Goal: Information Seeking & Learning: Learn about a topic

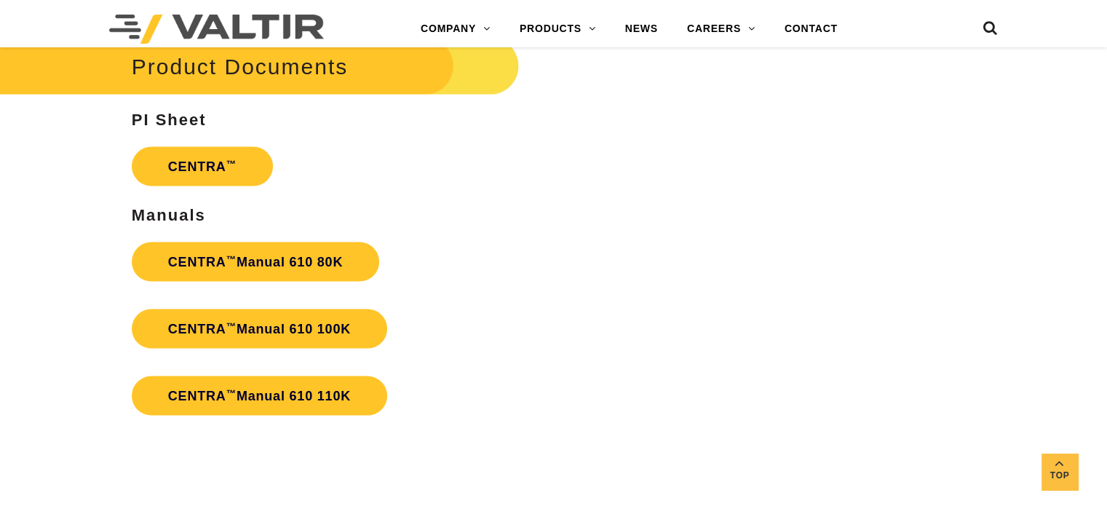
scroll to position [2838, 0]
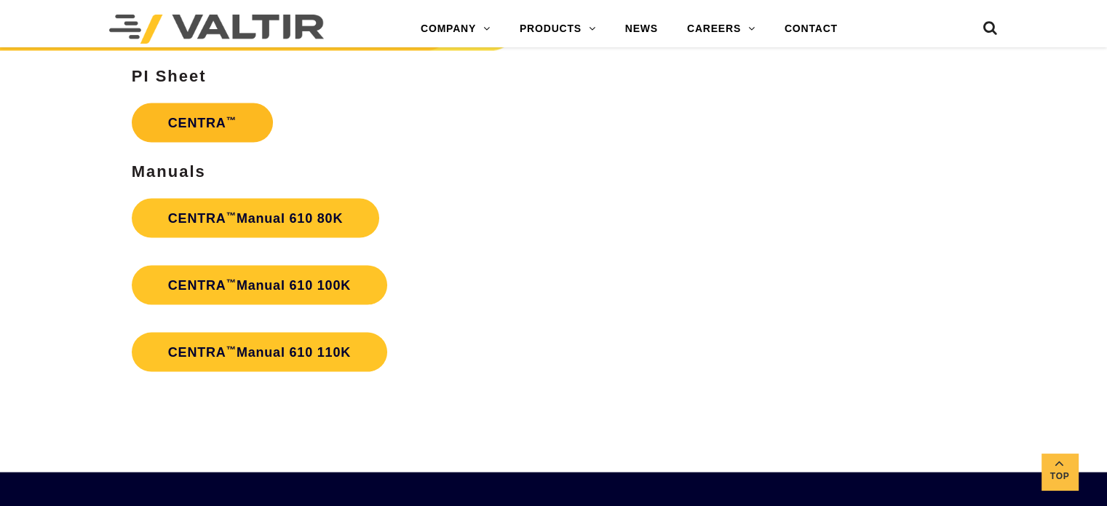
click at [199, 117] on link "CENTRA ™" at bounding box center [202, 122] width 141 height 39
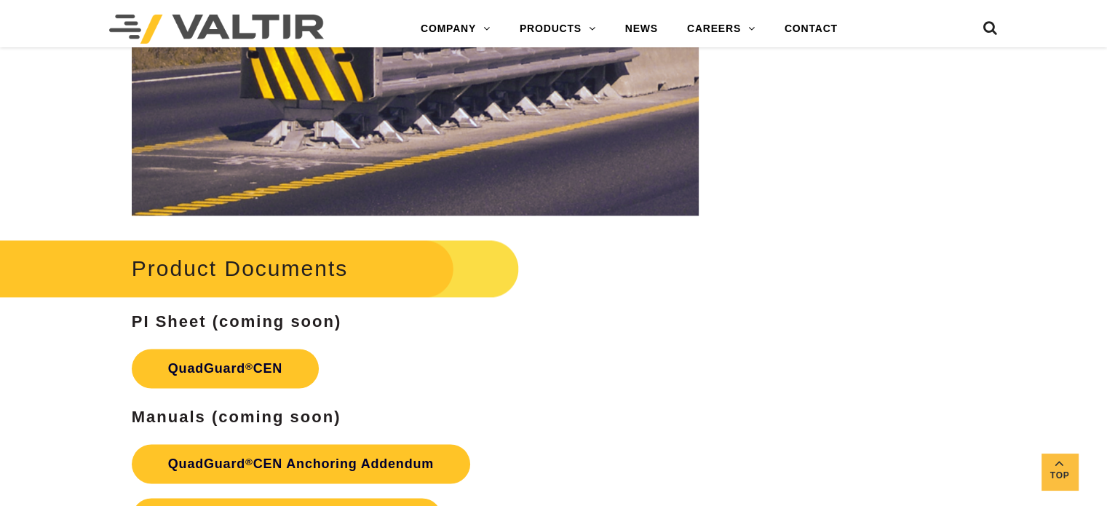
scroll to position [2256, 0]
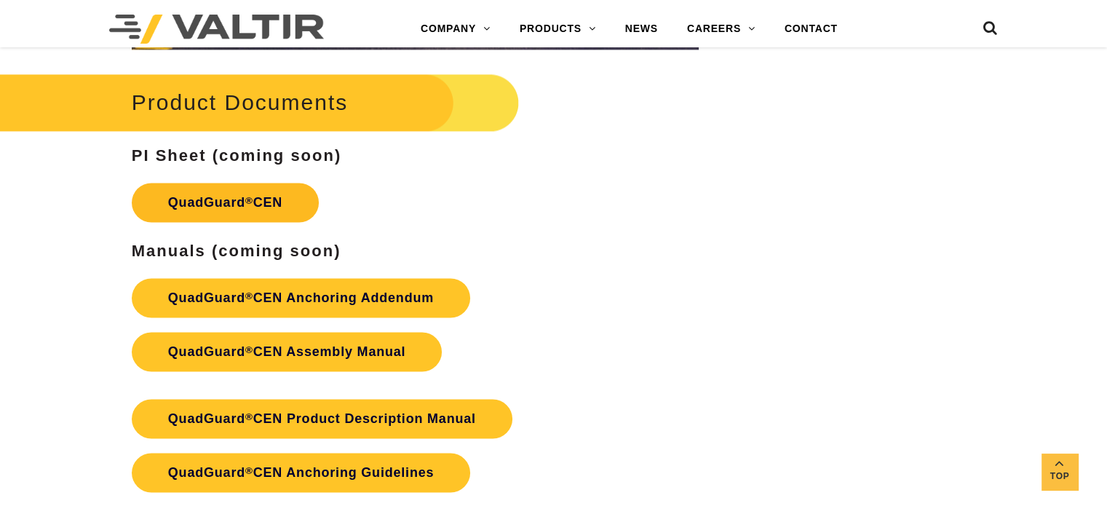
click at [224, 199] on link "QuadGuard ® CEN" at bounding box center [225, 202] width 187 height 39
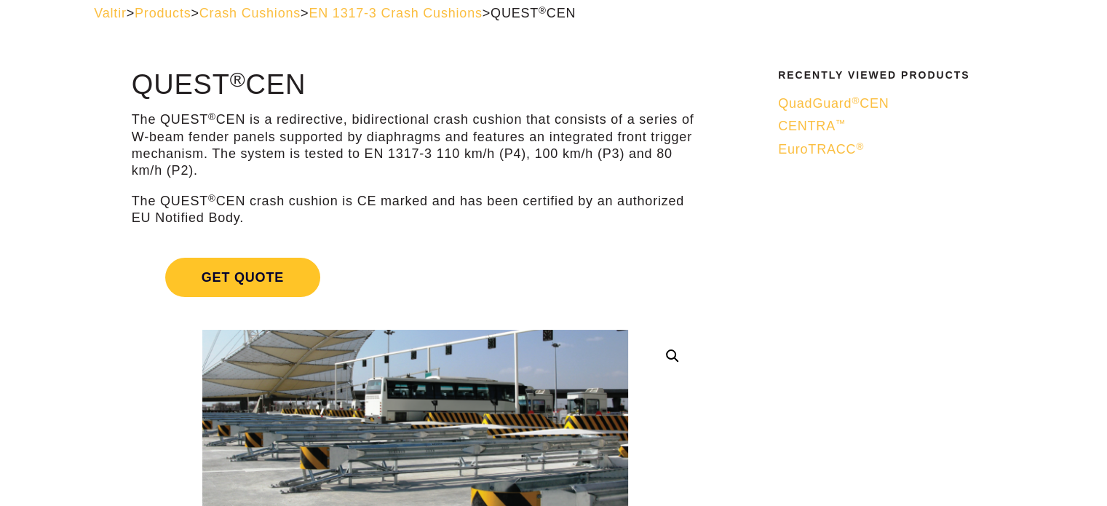
scroll to position [73, 0]
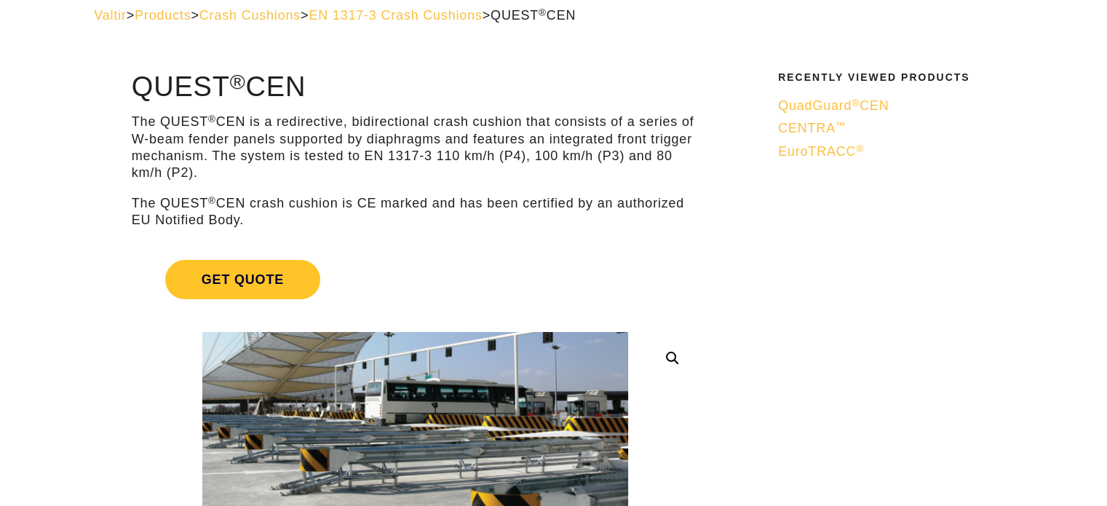
drag, startPoint x: 269, startPoint y: 119, endPoint x: 663, endPoint y: 165, distance: 396.5
click at [663, 165] on p "The QUEST ® CEN is a redirective, bidirectional crash cushion that consists of …" at bounding box center [415, 148] width 567 height 68
click at [612, 159] on p "The QUEST ® CEN is a redirective, bidirectional crash cushion that consists of …" at bounding box center [415, 148] width 567 height 68
drag, startPoint x: 618, startPoint y: 159, endPoint x: 519, endPoint y: 155, distance: 99.1
click at [519, 155] on p "The QUEST ® CEN is a redirective, bidirectional crash cushion that consists of …" at bounding box center [415, 148] width 567 height 68
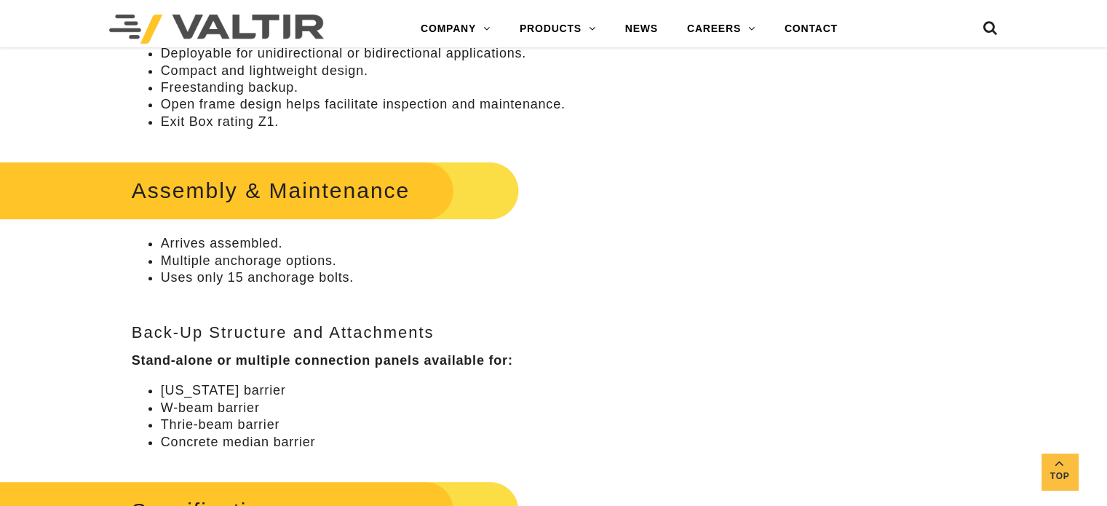
scroll to position [582, 0]
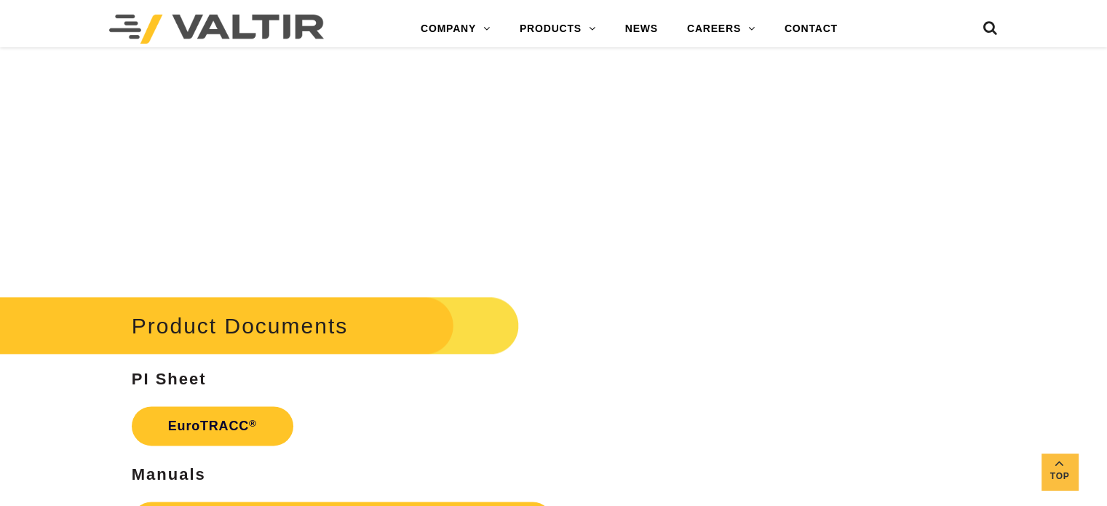
scroll to position [1819, 0]
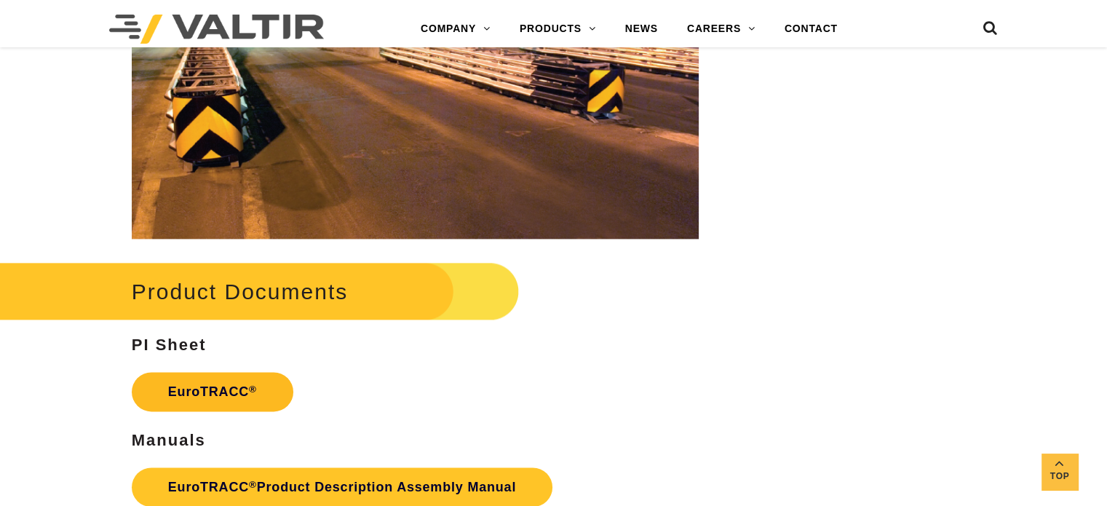
click at [204, 394] on link "EuroTRACC ®" at bounding box center [213, 391] width 162 height 39
